Goal: Task Accomplishment & Management: Use online tool/utility

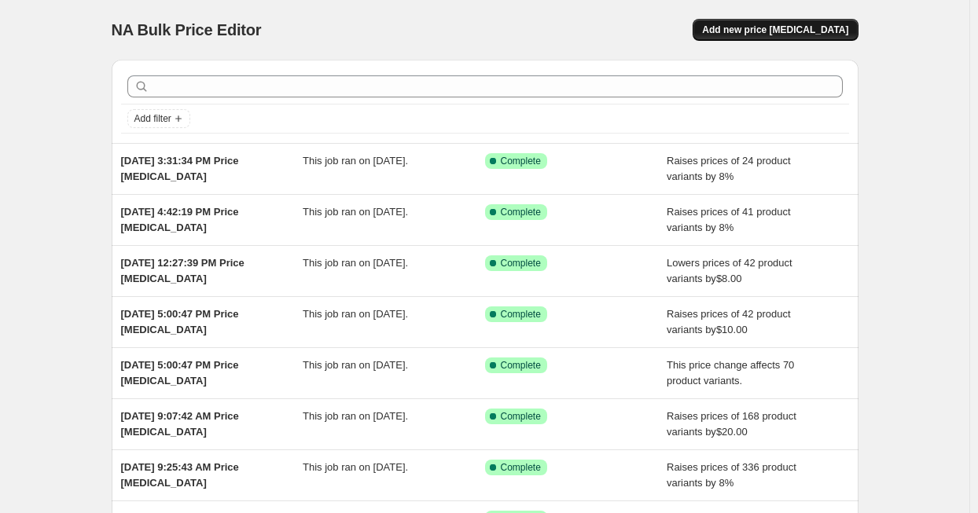
click at [798, 26] on span "Add new price change job" at bounding box center [775, 30] width 146 height 13
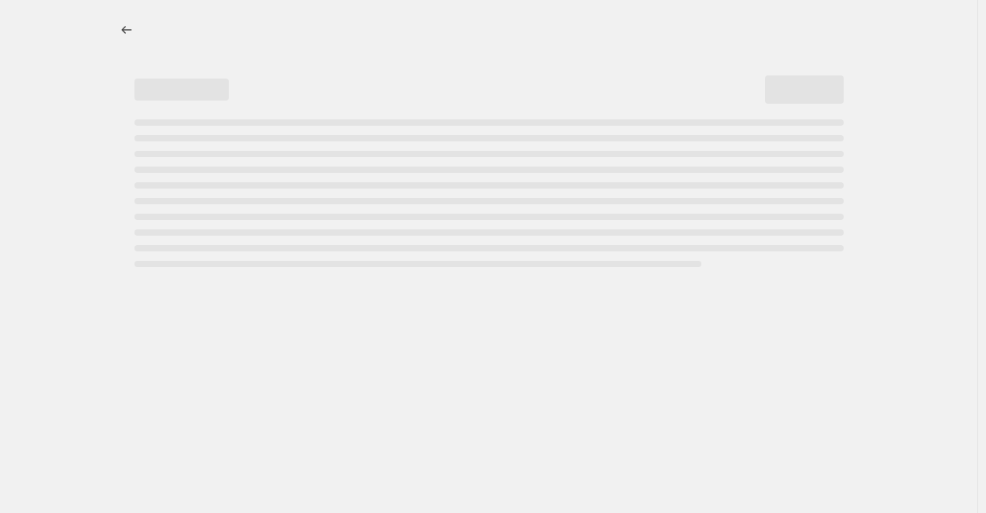
select select "percentage"
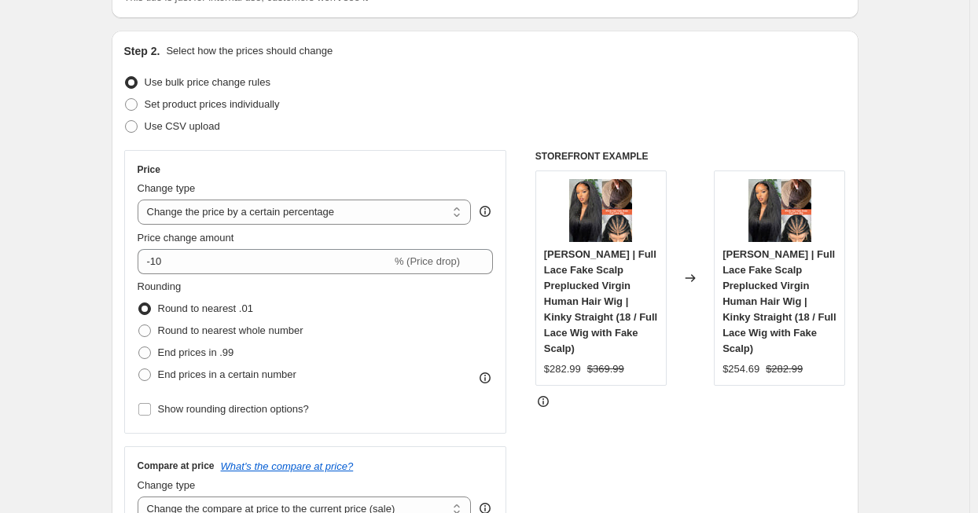
scroll to position [157, 0]
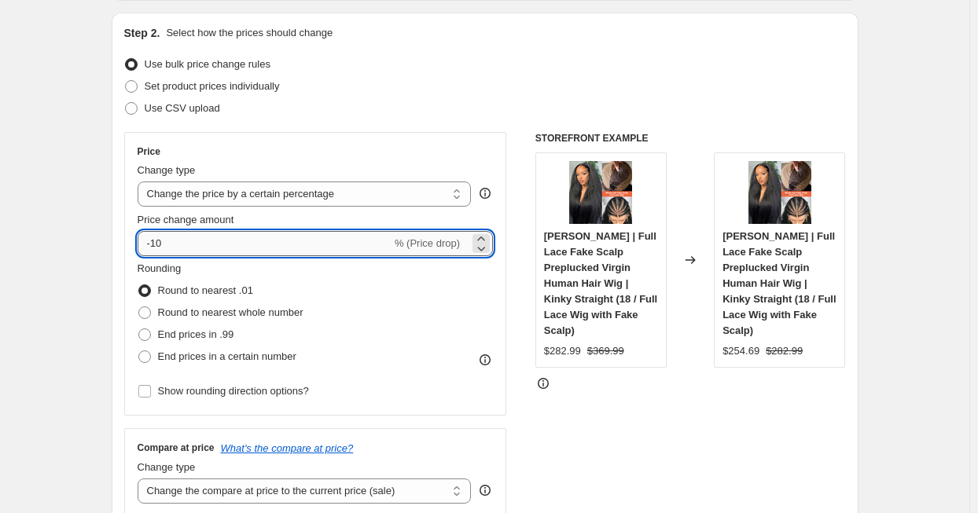
drag, startPoint x: 172, startPoint y: 244, endPoint x: 150, endPoint y: 246, distance: 22.1
click at [150, 246] on input "-10" at bounding box center [265, 243] width 254 height 25
type input "5"
click at [151, 335] on span at bounding box center [144, 335] width 13 height 13
click at [139, 329] on input "End prices in .99" at bounding box center [138, 329] width 1 height 1
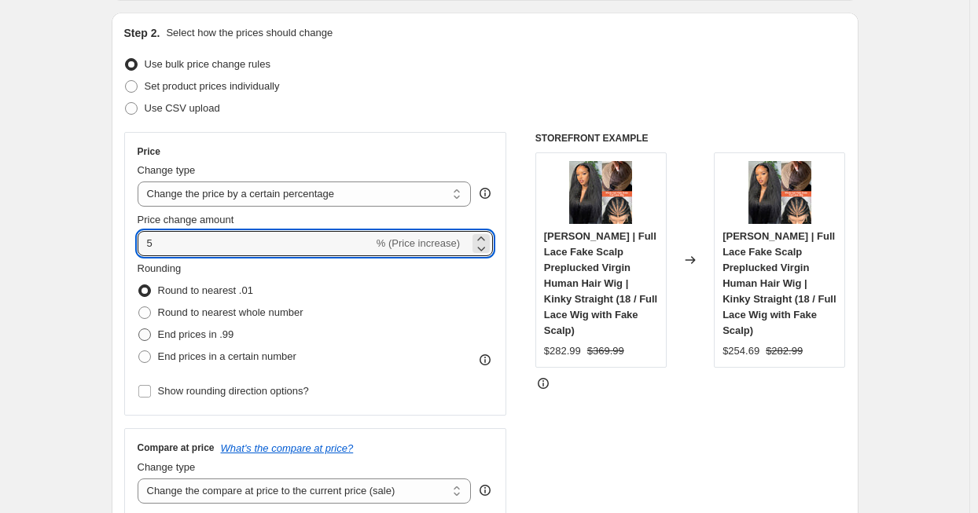
radio input "true"
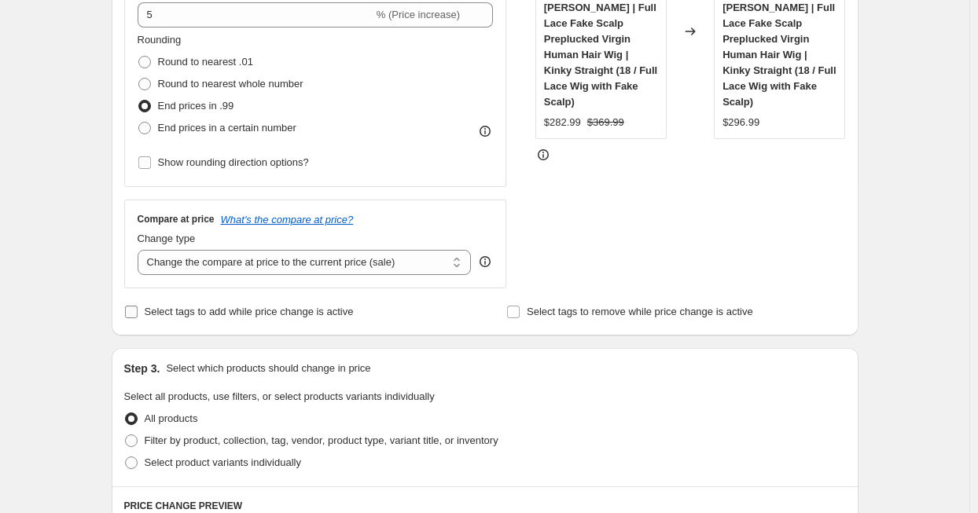
scroll to position [393, 0]
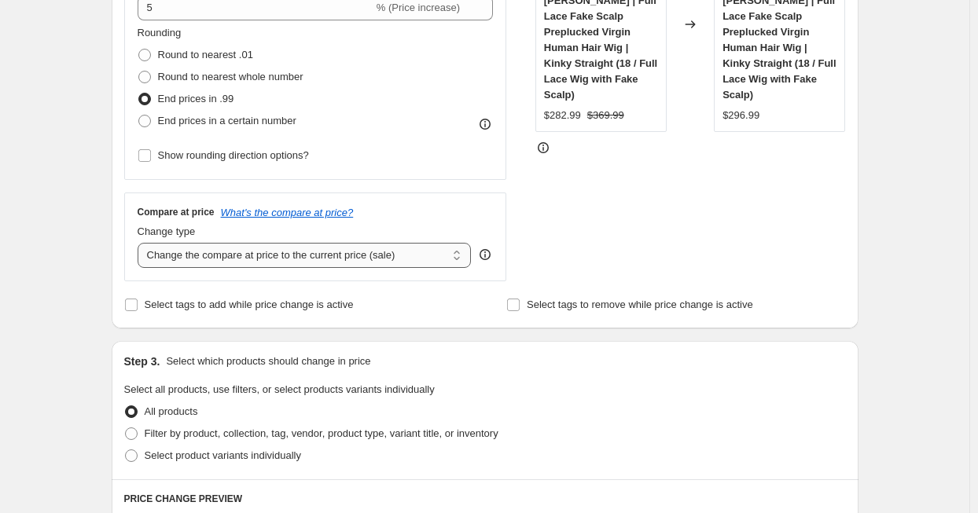
click at [296, 251] on select "Change the compare at price to the current price (sale) Change the compare at p…" at bounding box center [305, 255] width 334 height 25
select select "percentage"
click at [141, 243] on select "Change the compare at price to the current price (sale) Change the compare at p…" at bounding box center [305, 255] width 334 height 25
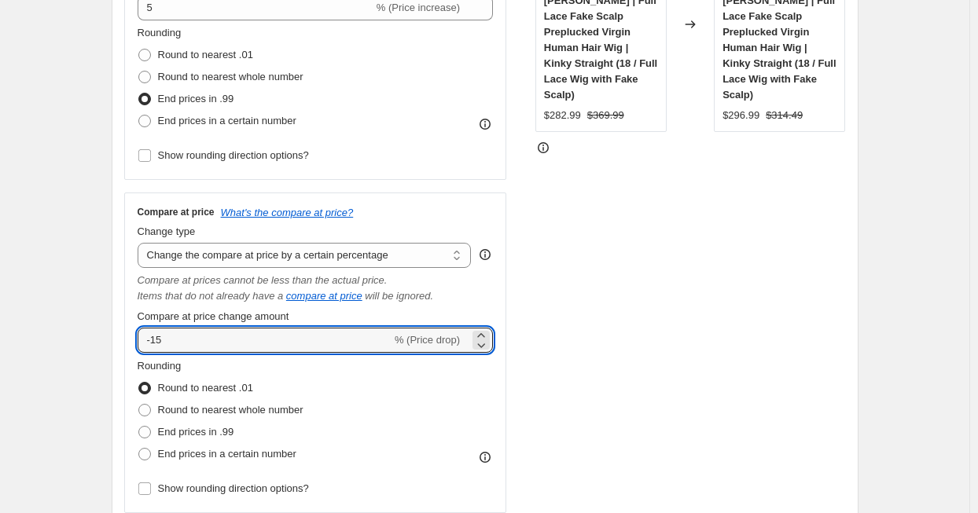
drag, startPoint x: 178, startPoint y: 340, endPoint x: 139, endPoint y: 336, distance: 39.6
click at [139, 336] on div "Compare at price What's the compare at price? Change type Change the compare at…" at bounding box center [315, 353] width 383 height 321
type input "5"
drag, startPoint x: 149, startPoint y: 433, endPoint x: 173, endPoint y: 414, distance: 30.2
click at [150, 433] on span at bounding box center [144, 432] width 13 height 13
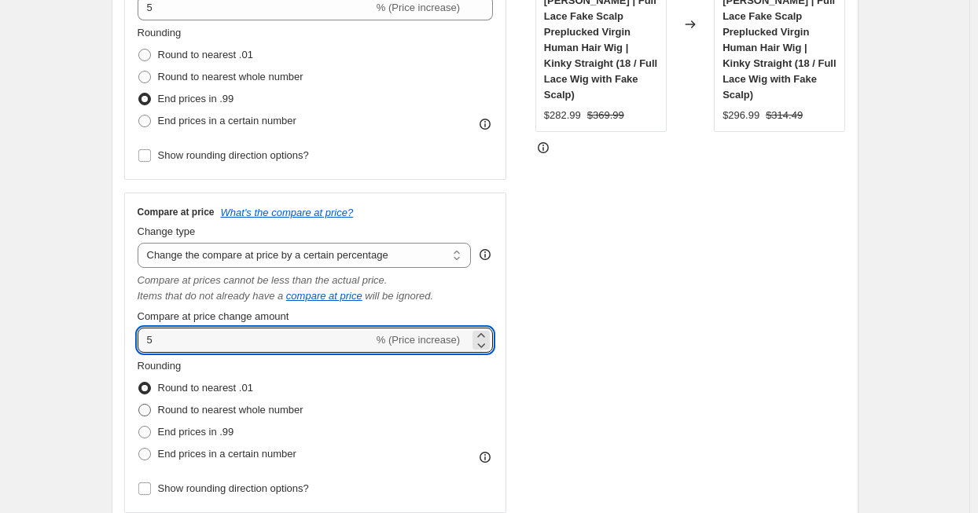
click at [139, 427] on input "End prices in .99" at bounding box center [138, 426] width 1 height 1
radio input "true"
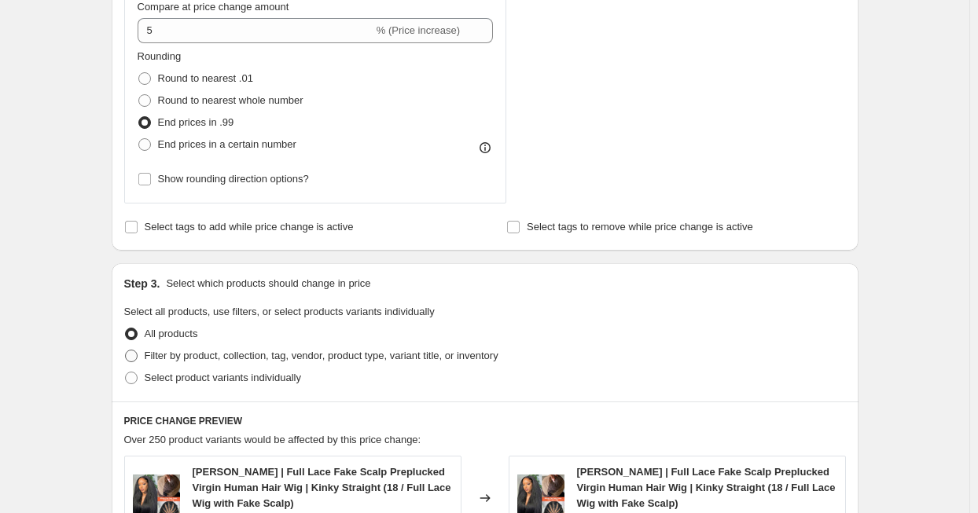
scroll to position [707, 0]
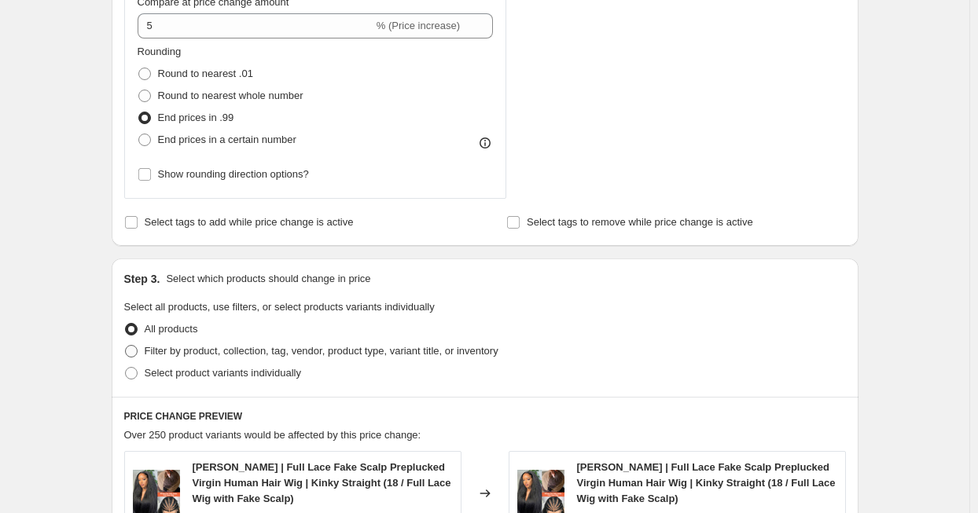
click at [138, 351] on span at bounding box center [131, 351] width 13 height 13
click at [126, 346] on input "Filter by product, collection, tag, vendor, product type, variant title, or inv…" at bounding box center [125, 345] width 1 height 1
radio input "true"
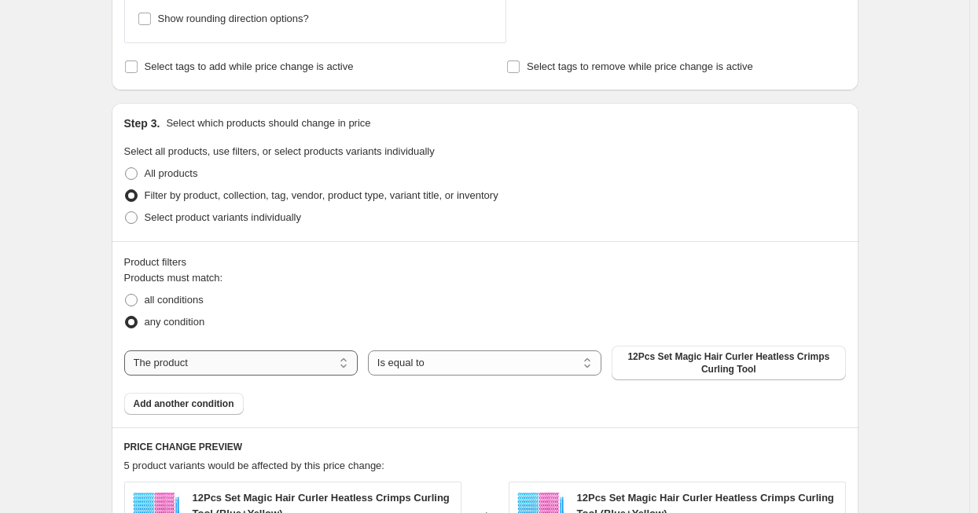
scroll to position [865, 0]
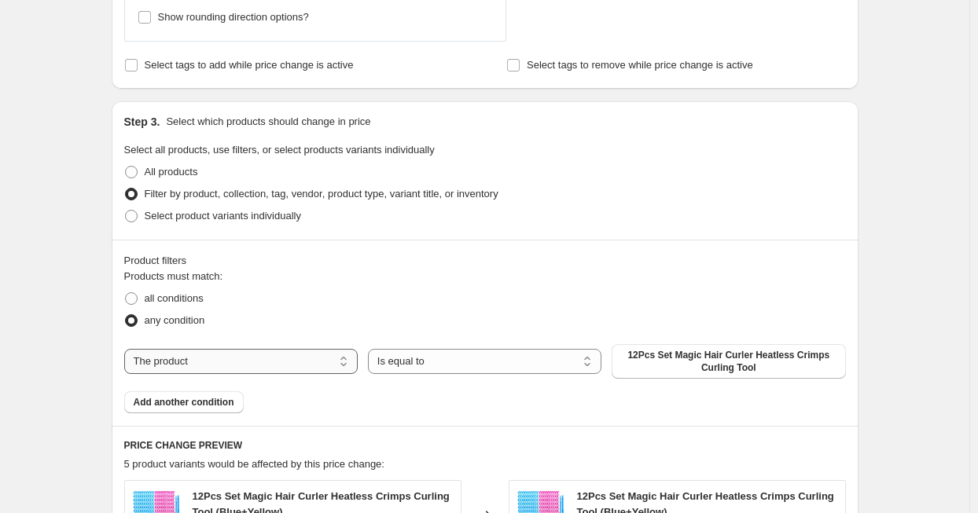
click at [204, 359] on select "The product The product's collection The product's tag The product's vendor The…" at bounding box center [240, 361] width 233 height 25
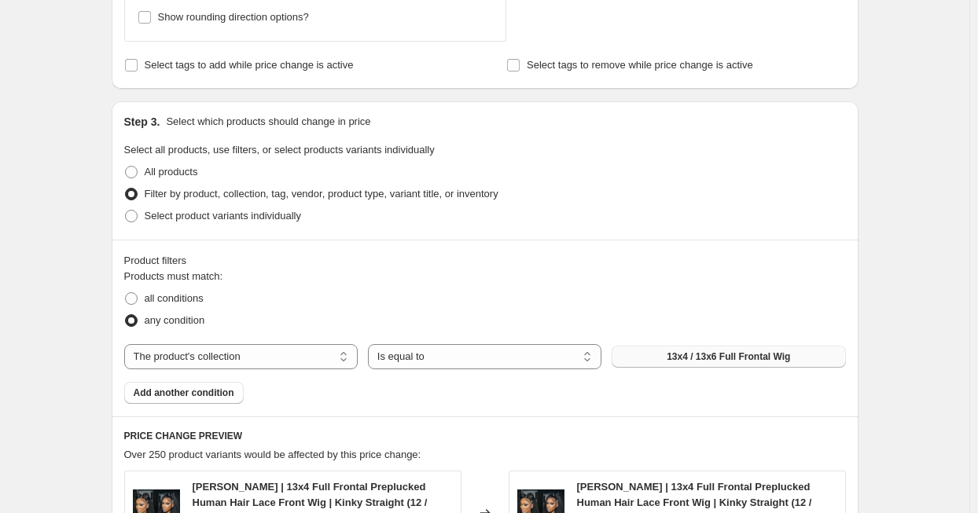
click at [685, 351] on span "13x4 / 13x6 Full Frontal Wig" at bounding box center [727, 357] width 123 height 13
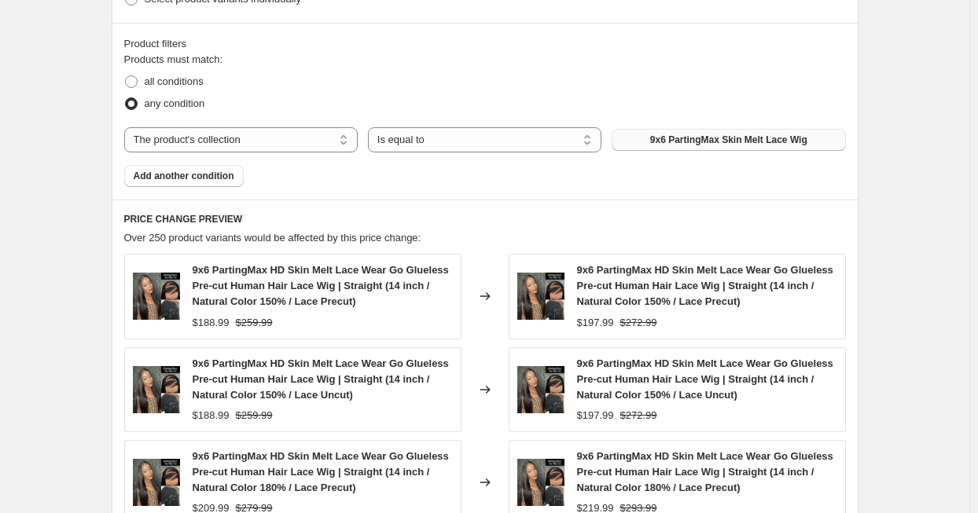
scroll to position [943, 0]
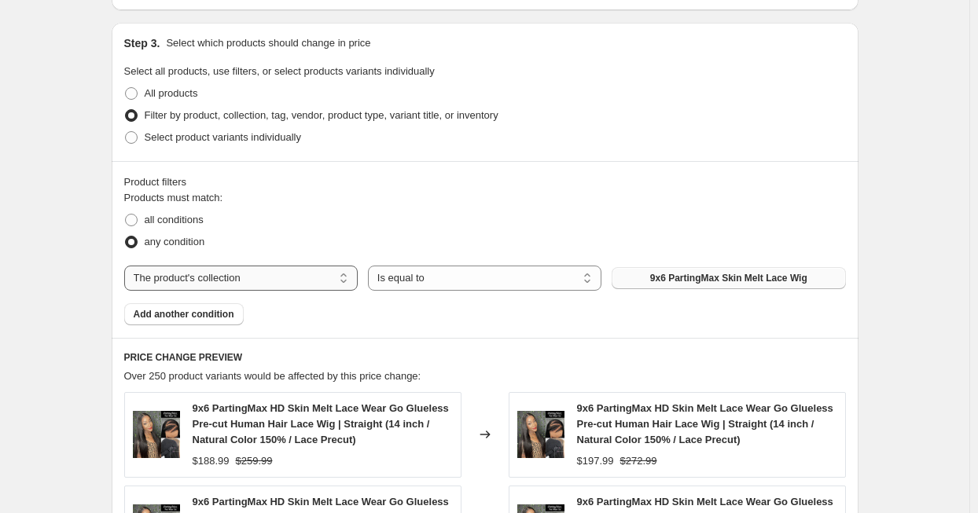
click at [275, 283] on select "The product The product's collection The product's tag The product's vendor The…" at bounding box center [240, 278] width 233 height 25
select select "product"
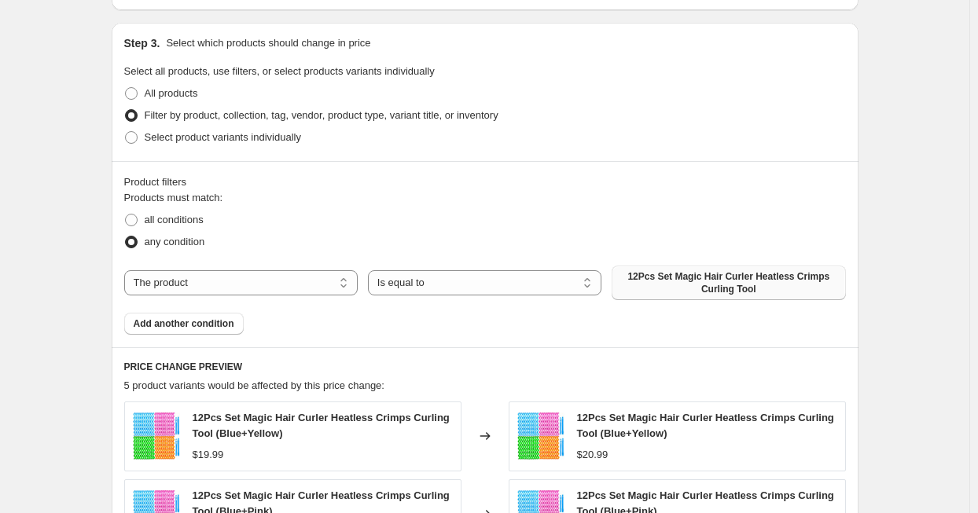
click at [718, 285] on span "12Pcs Set Magic Hair Curler Heatless Crimps Curling Tool" at bounding box center [728, 282] width 215 height 25
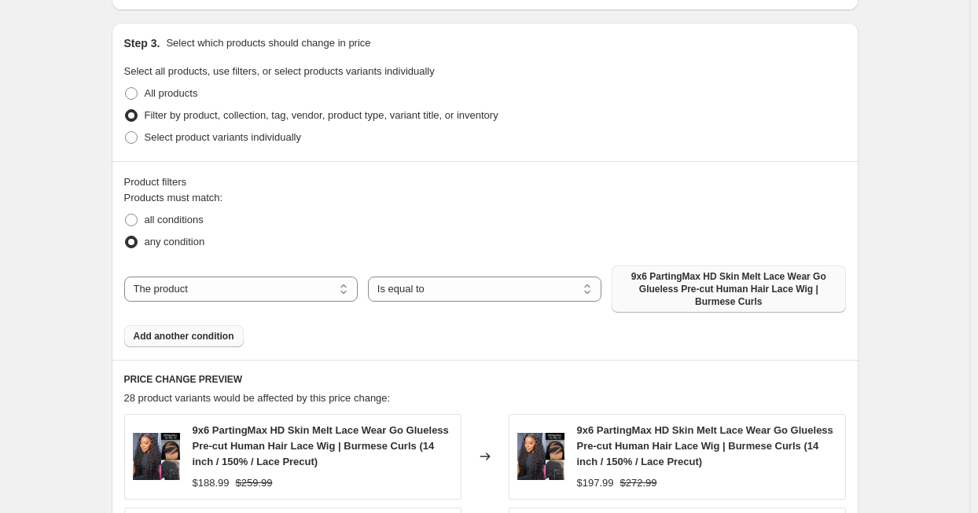
click at [211, 336] on span "Add another condition" at bounding box center [184, 336] width 101 height 13
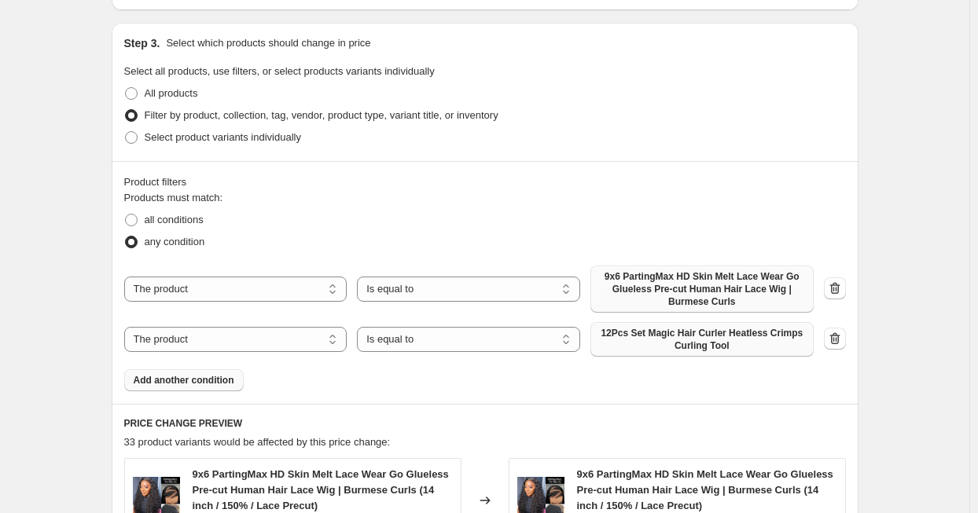
click at [710, 340] on span "12Pcs Set Magic Hair Curler Heatless Crimps Curling Tool" at bounding box center [702, 339] width 204 height 25
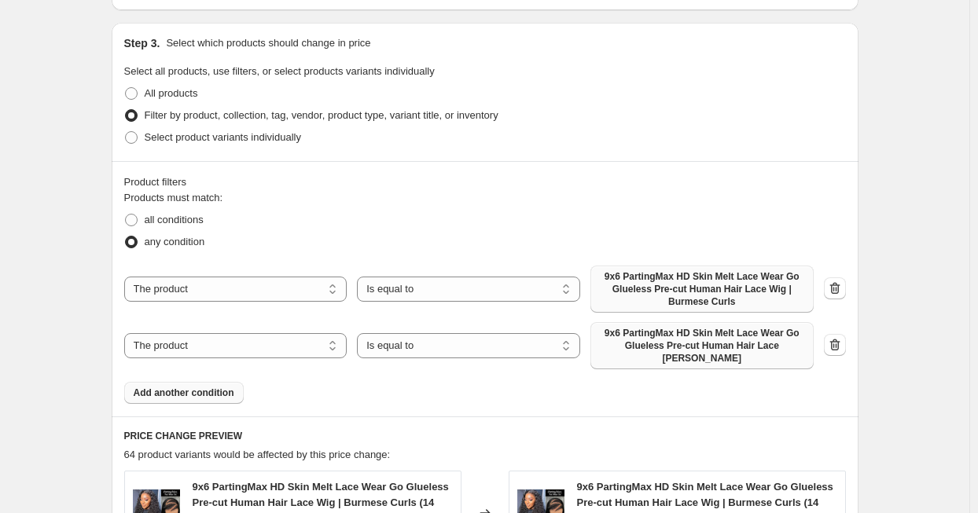
click at [213, 387] on span "Add another condition" at bounding box center [184, 393] width 101 height 13
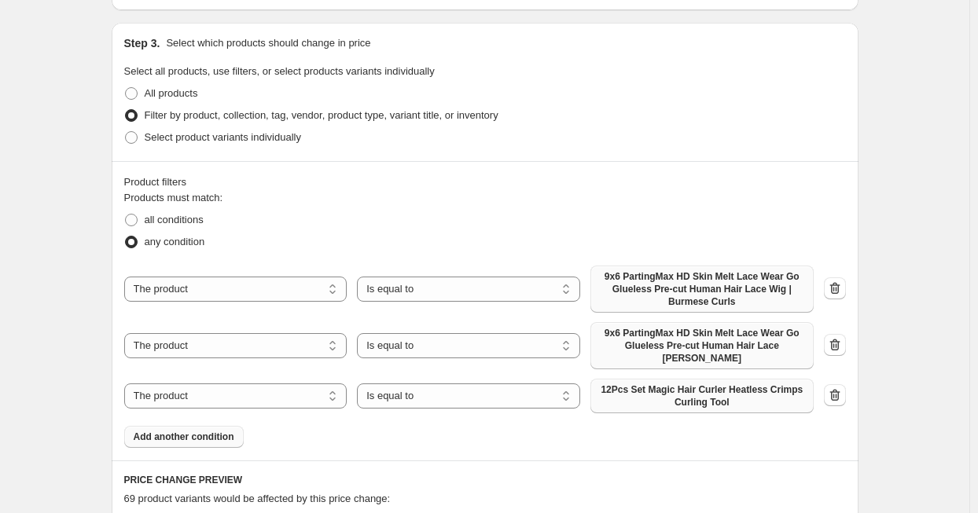
click at [663, 397] on button "12Pcs Set Magic Hair Curler Heatless Crimps Curling Tool" at bounding box center [701, 396] width 223 height 35
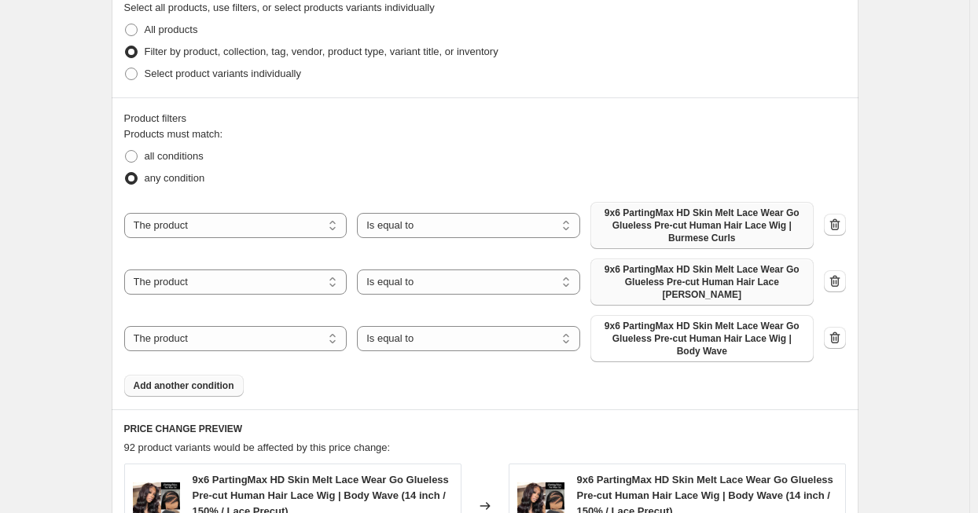
scroll to position [1022, 0]
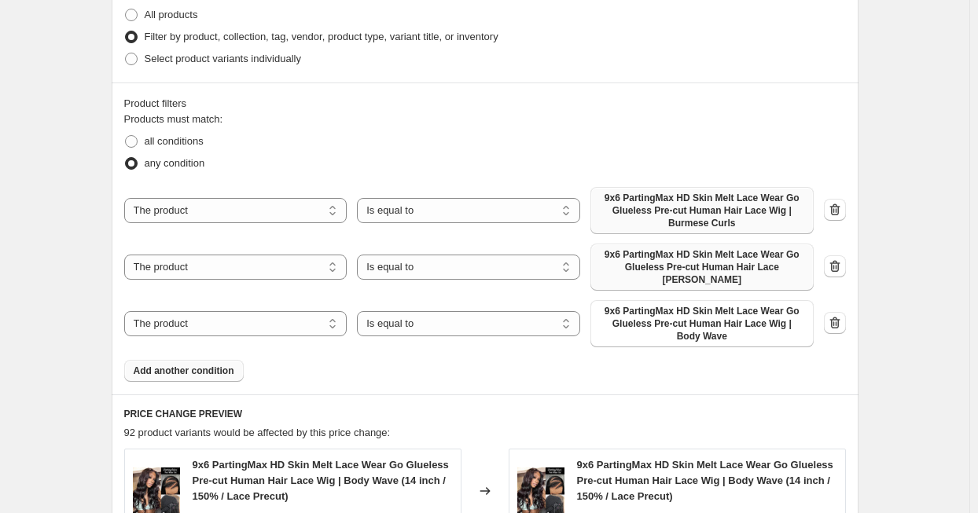
click at [213, 365] on span "Add another condition" at bounding box center [184, 371] width 101 height 13
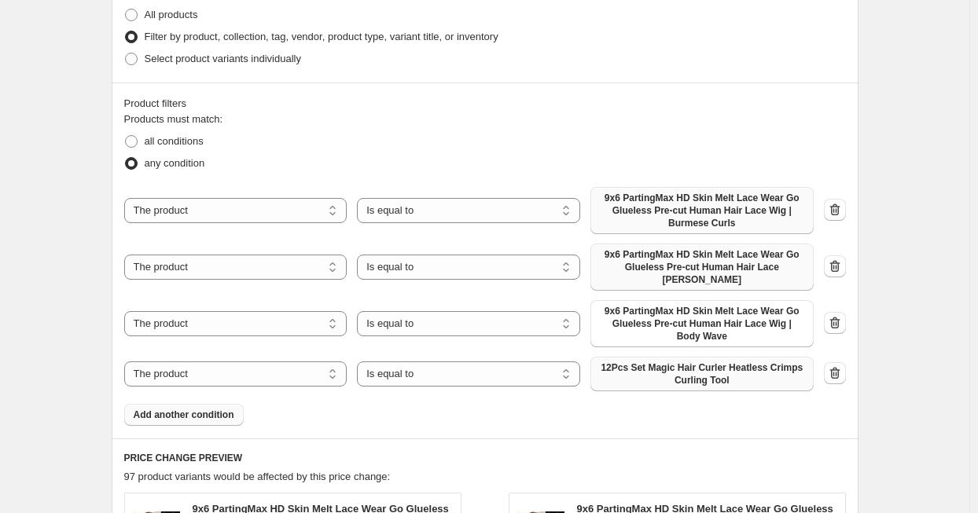
click at [709, 365] on span "12Pcs Set Magic Hair Curler Heatless Crimps Curling Tool" at bounding box center [702, 374] width 204 height 25
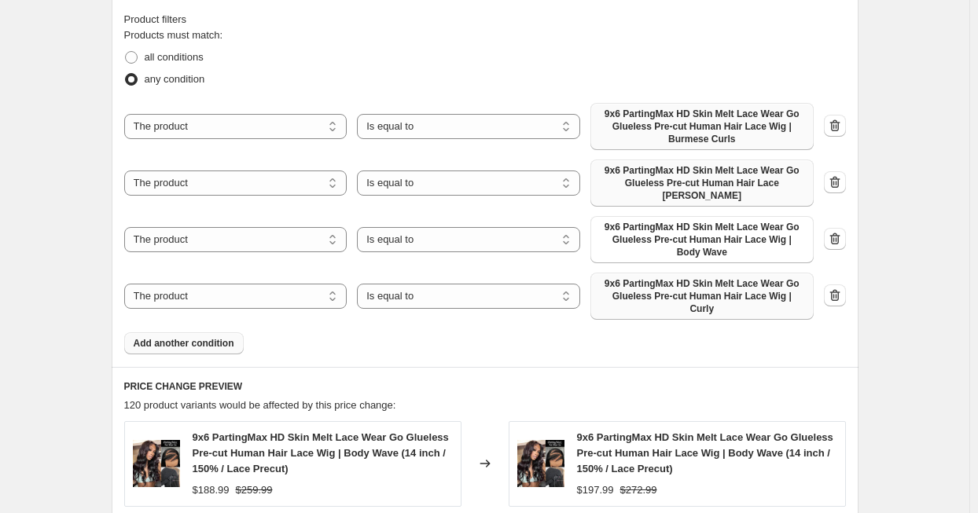
scroll to position [1179, 0]
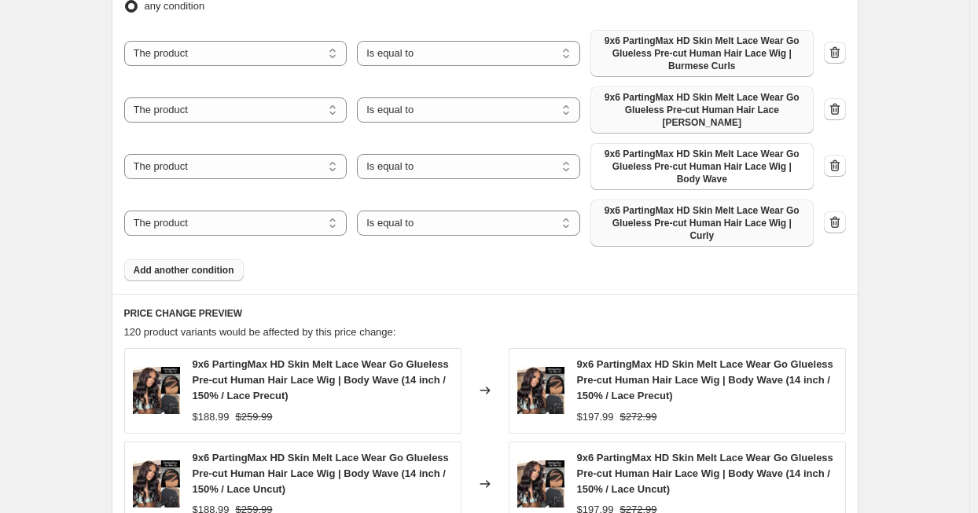
click at [227, 264] on span "Add another condition" at bounding box center [184, 270] width 101 height 13
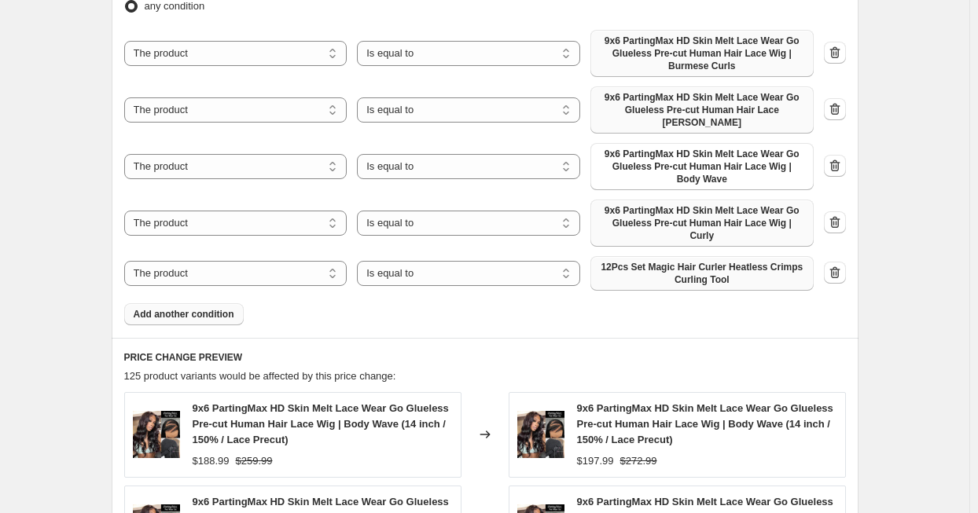
click at [726, 261] on span "12Pcs Set Magic Hair Curler Heatless Crimps Curling Tool" at bounding box center [702, 273] width 204 height 25
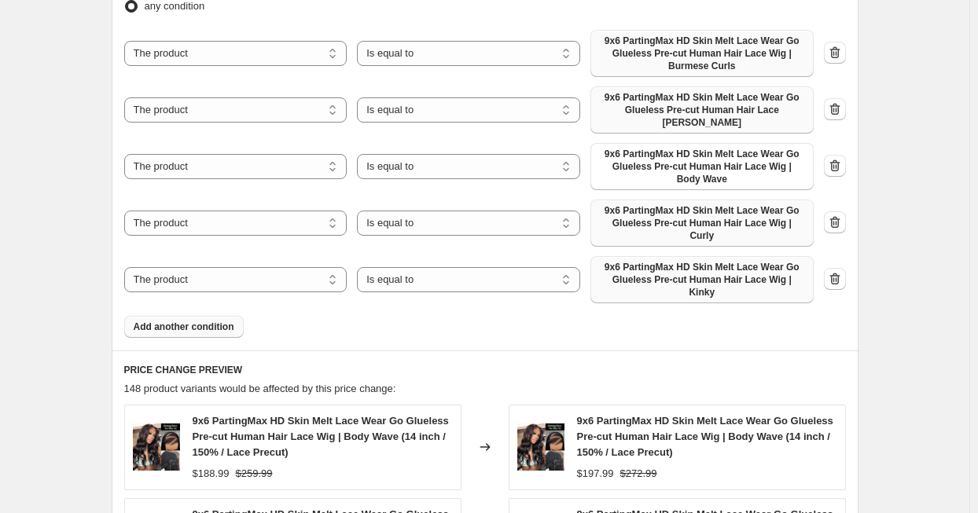
click at [209, 316] on button "Add another condition" at bounding box center [183, 327] width 119 height 22
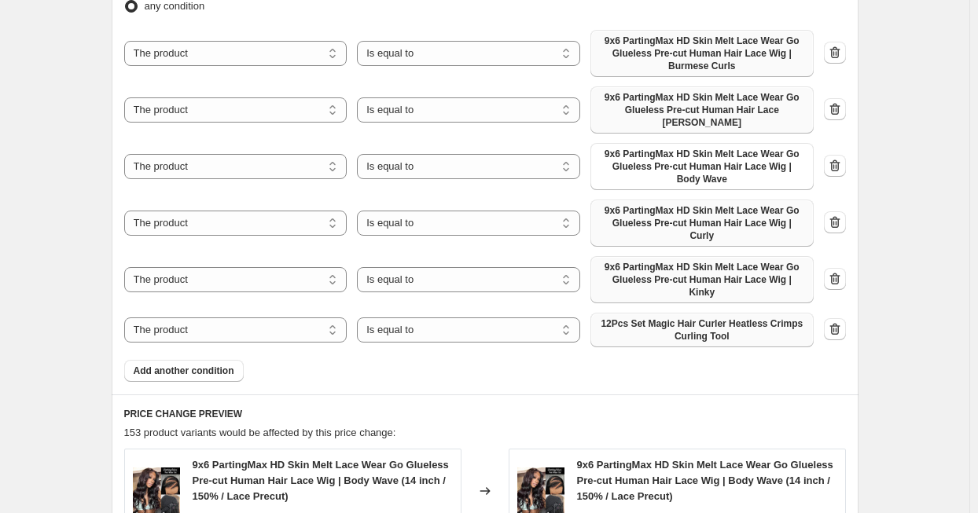
click at [721, 318] on span "12Pcs Set Magic Hair Curler Heatless Crimps Curling Tool" at bounding box center [702, 330] width 204 height 25
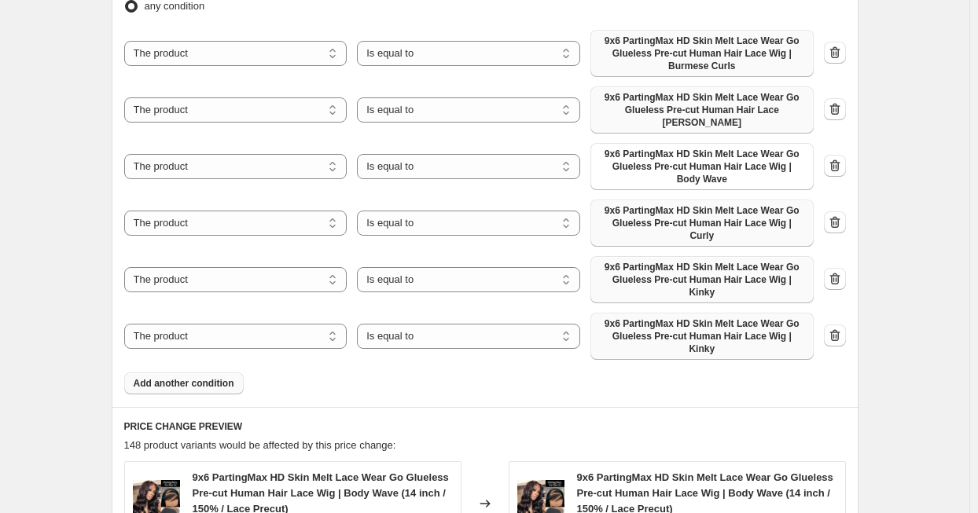
click at [223, 373] on button "Add another condition" at bounding box center [183, 384] width 119 height 22
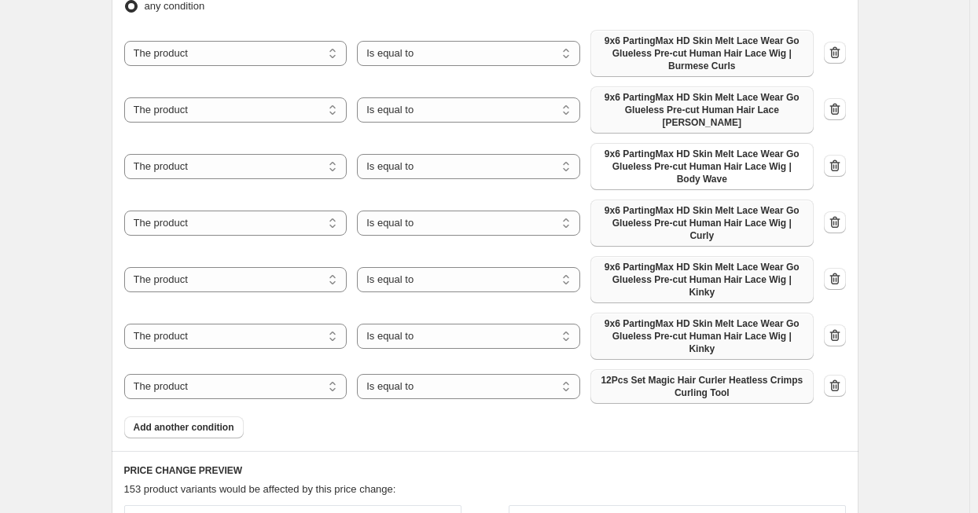
click at [736, 374] on span "12Pcs Set Magic Hair Curler Heatless Crimps Curling Tool" at bounding box center [702, 386] width 204 height 25
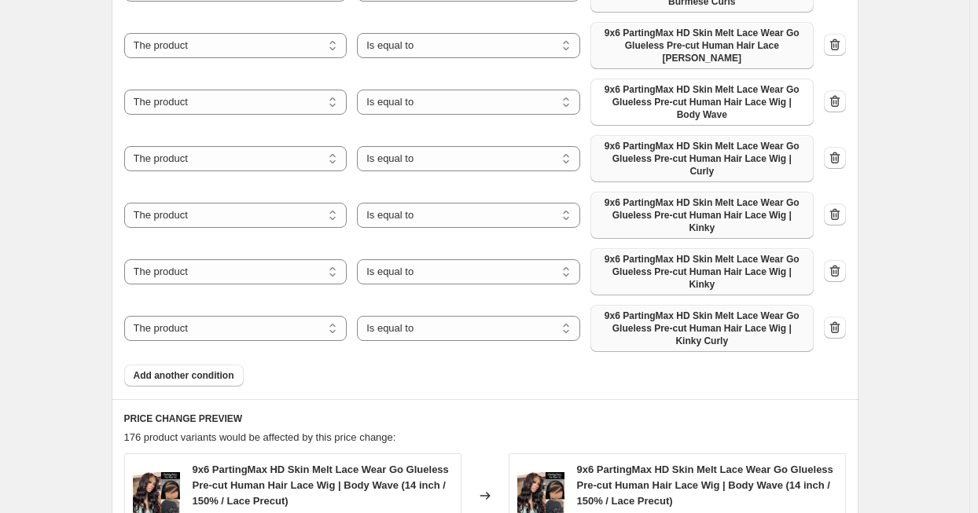
scroll to position [1257, 0]
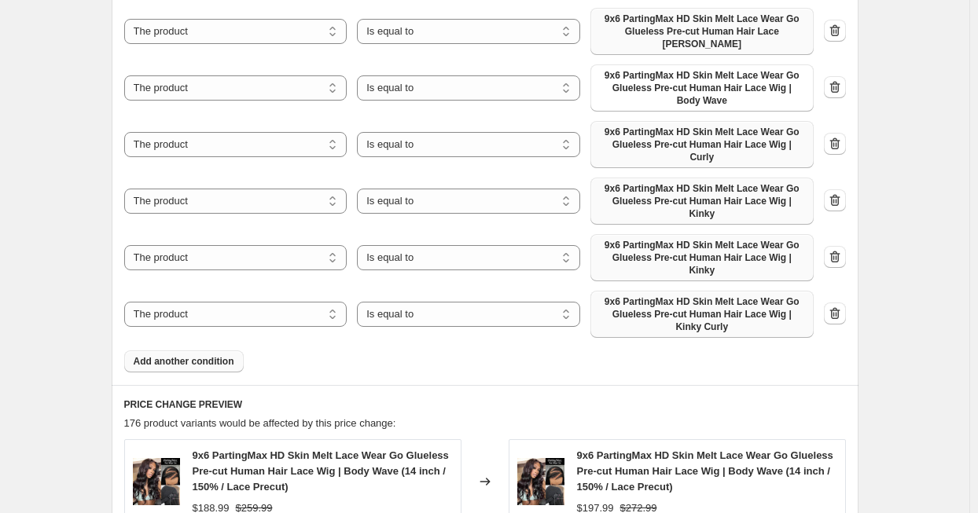
click at [222, 355] on span "Add another condition" at bounding box center [184, 361] width 101 height 13
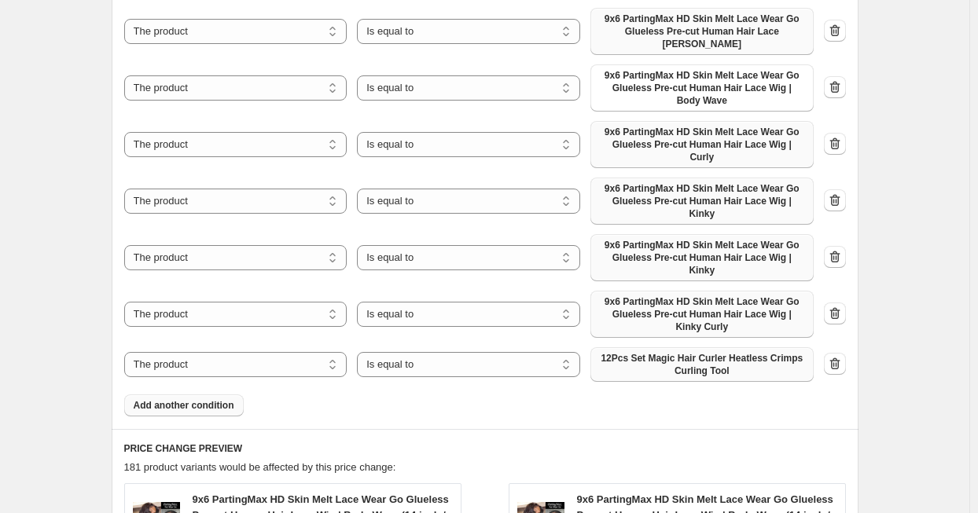
click at [723, 352] on span "12Pcs Set Magic Hair Curler Heatless Crimps Curling Tool" at bounding box center [702, 364] width 204 height 25
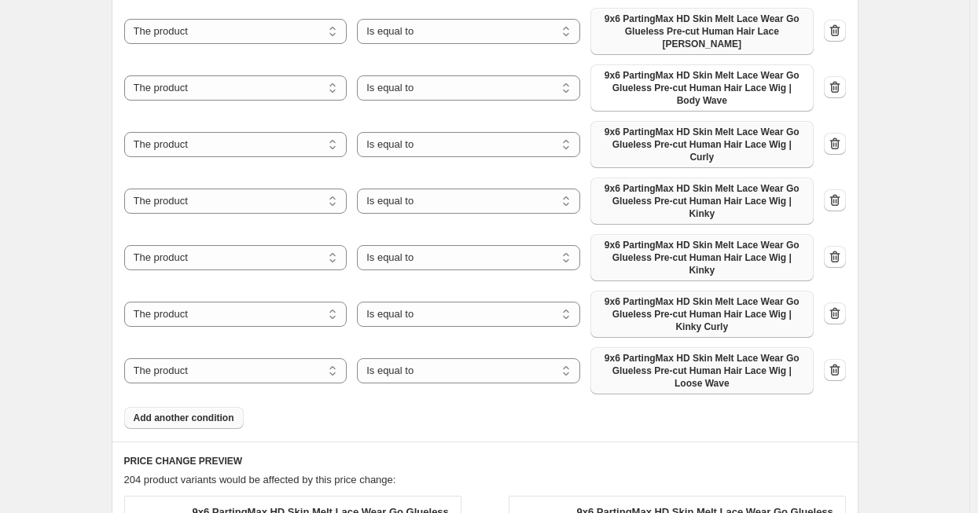
click at [217, 412] on span "Add another condition" at bounding box center [184, 418] width 101 height 13
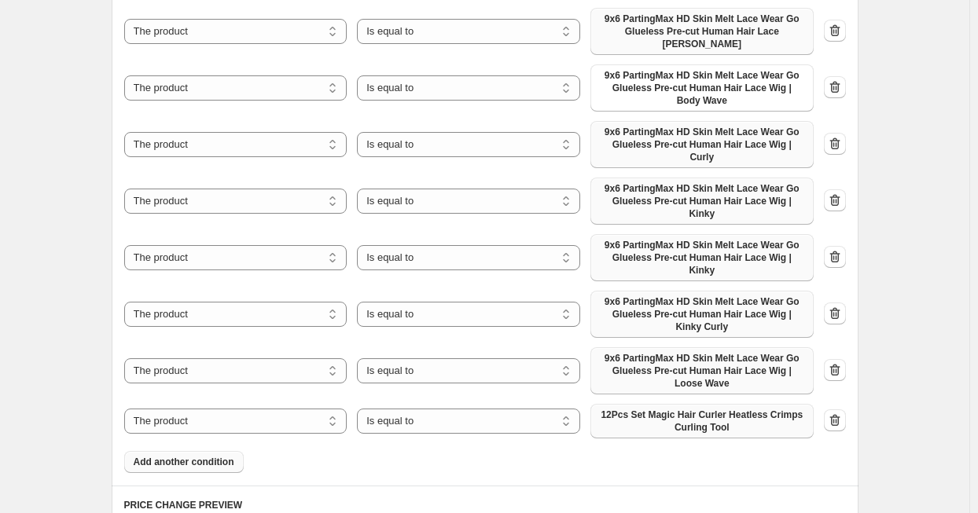
click at [698, 409] on span "12Pcs Set Magic Hair Curler Heatless Crimps Curling Tool" at bounding box center [702, 421] width 204 height 25
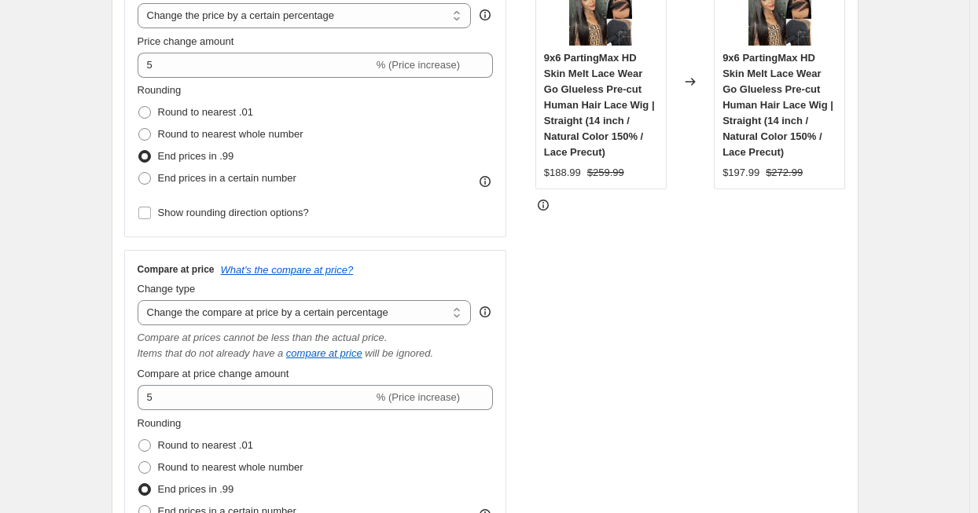
scroll to position [314, 0]
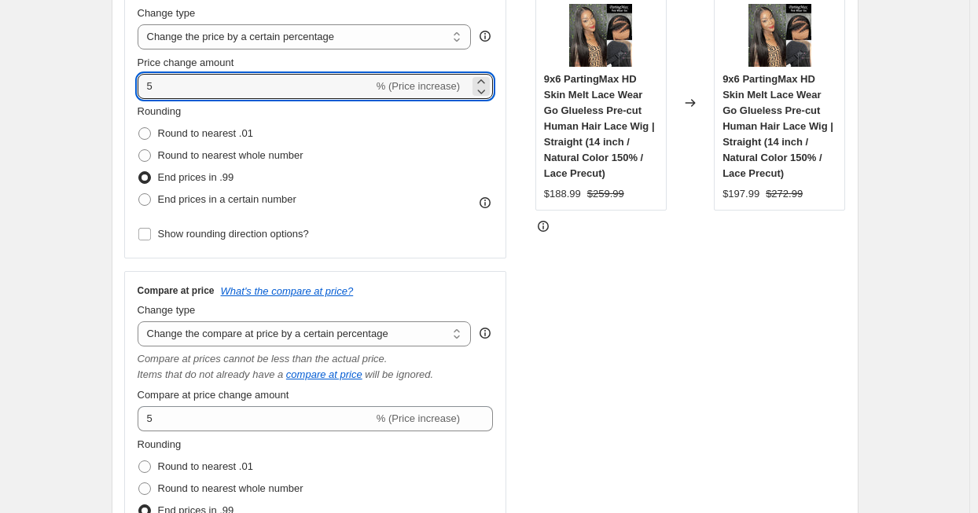
drag, startPoint x: 160, startPoint y: 86, endPoint x: 120, endPoint y: 93, distance: 39.9
click at [120, 93] on div "Step 2. Select how the prices should change Use bulk price change rules Set pro…" at bounding box center [485, 247] width 747 height 784
type input "7"
type input "6"
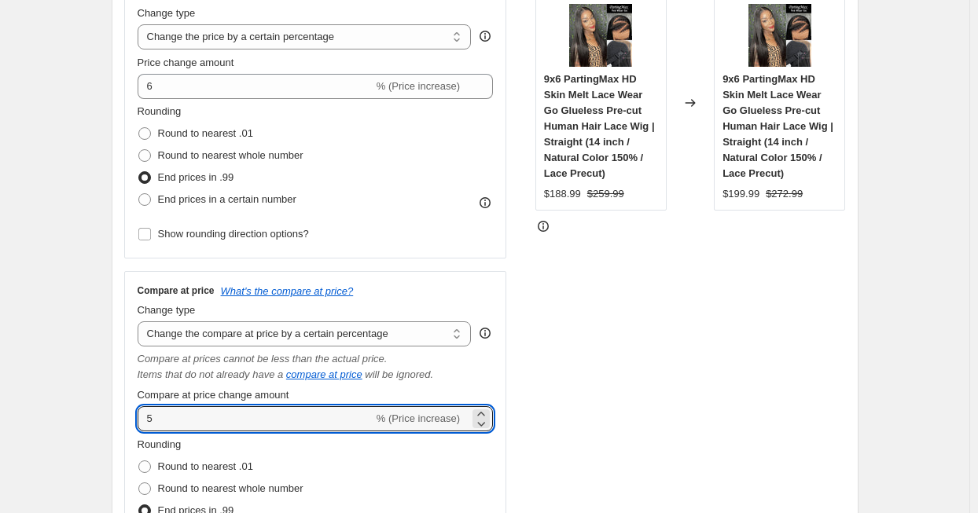
drag, startPoint x: 163, startPoint y: 419, endPoint x: 139, endPoint y: 420, distance: 24.4
click at [139, 420] on div "Compare at price What's the compare at price? Change type Change the compare at…" at bounding box center [315, 431] width 383 height 321
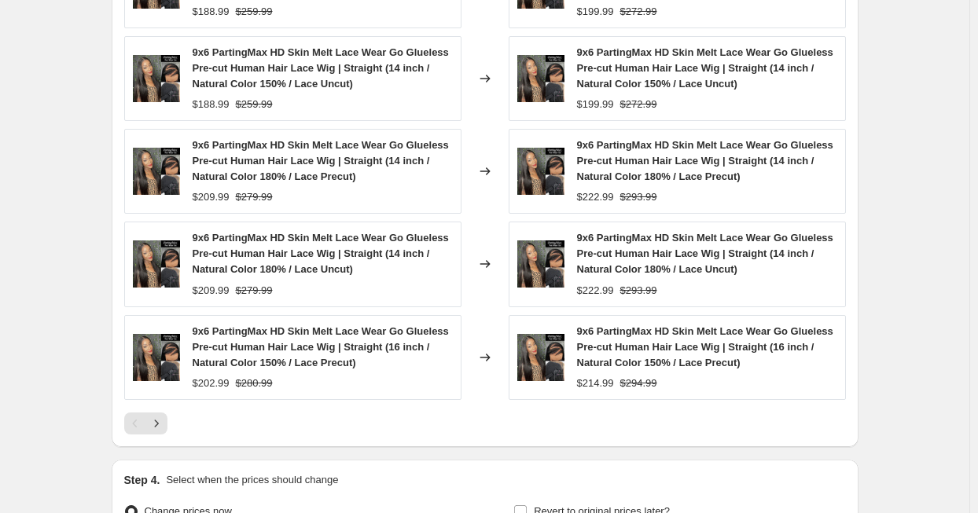
scroll to position [1991, 0]
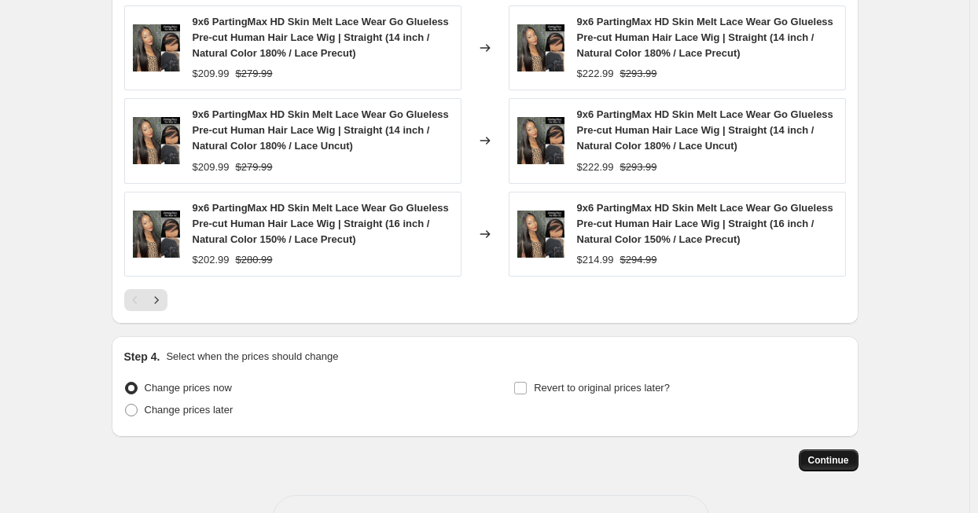
type input "6"
click at [825, 454] on span "Continue" at bounding box center [828, 460] width 41 height 13
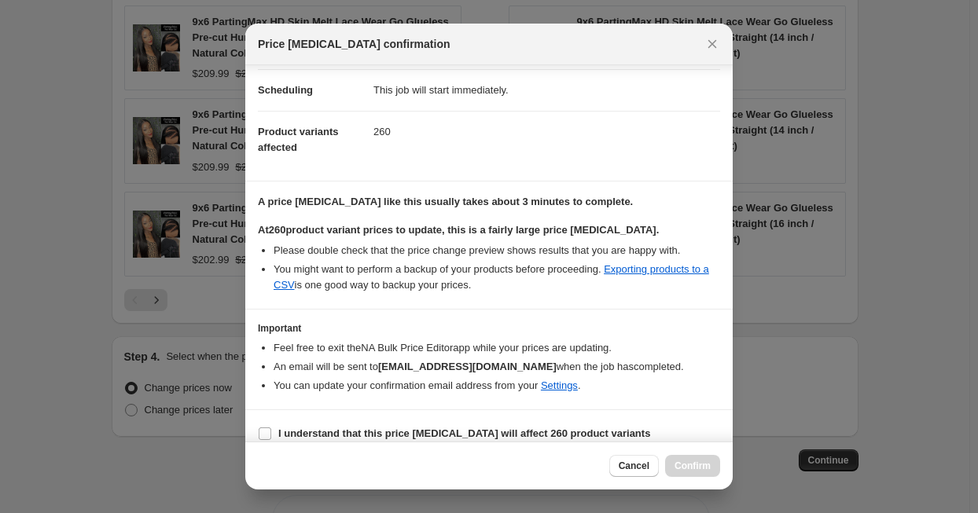
scroll to position [135, 0]
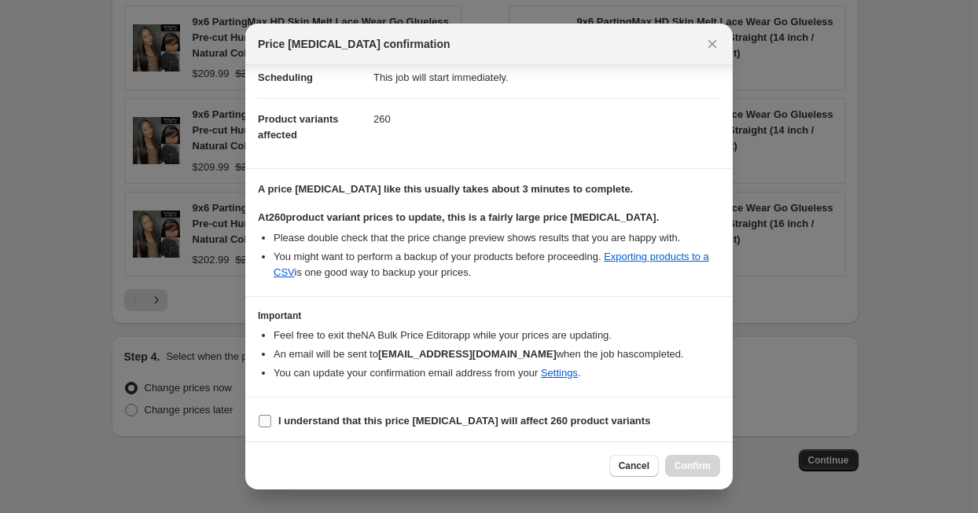
click at [270, 416] on input "I understand that this price change job will affect 260 product variants" at bounding box center [265, 421] width 13 height 13
checkbox input "true"
click at [704, 462] on span "Confirm" at bounding box center [692, 466] width 36 height 13
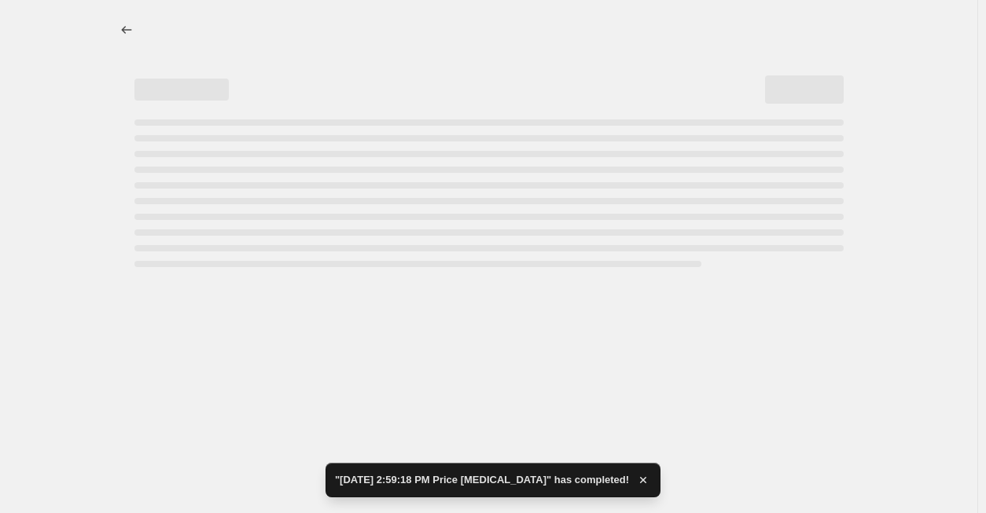
select select "percentage"
